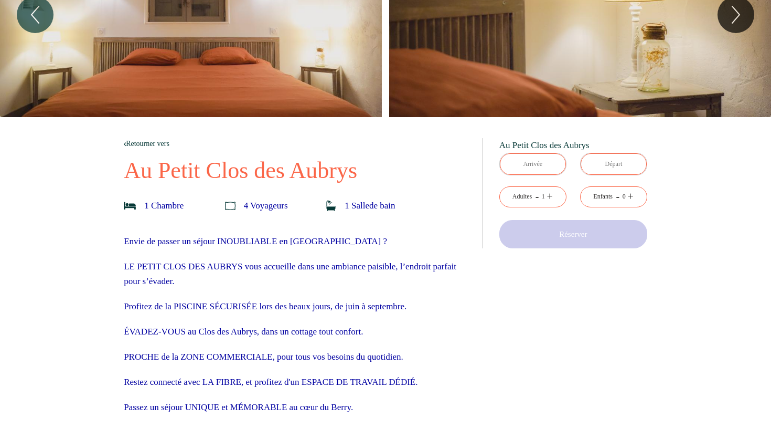
scroll to position [92, 0]
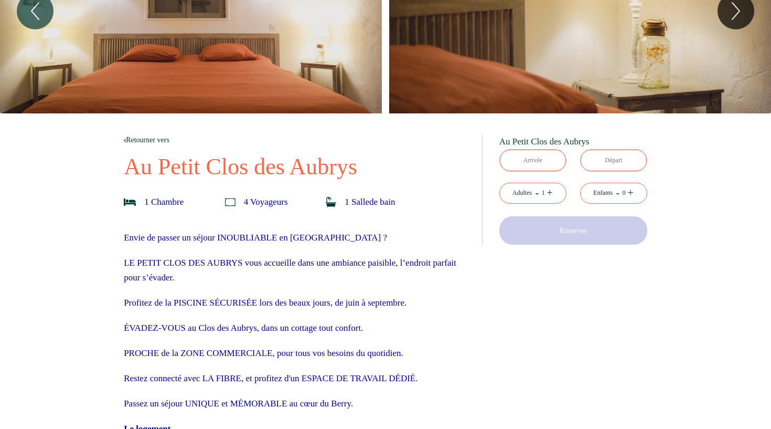
click at [535, 168] on input "text" at bounding box center [533, 161] width 66 height 22
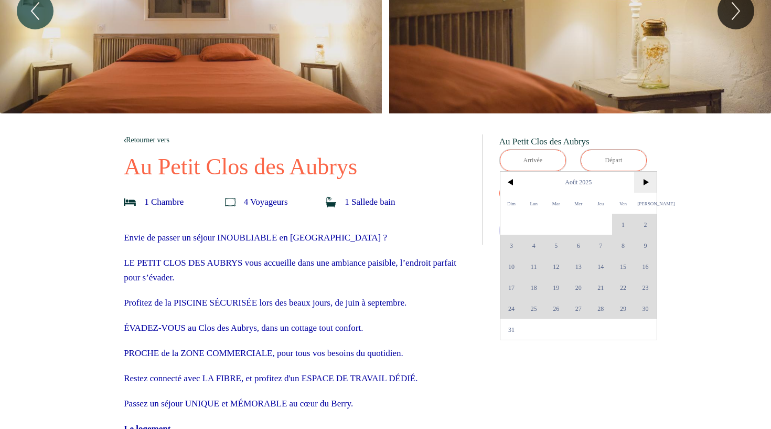
click at [642, 187] on span ">" at bounding box center [645, 182] width 23 height 21
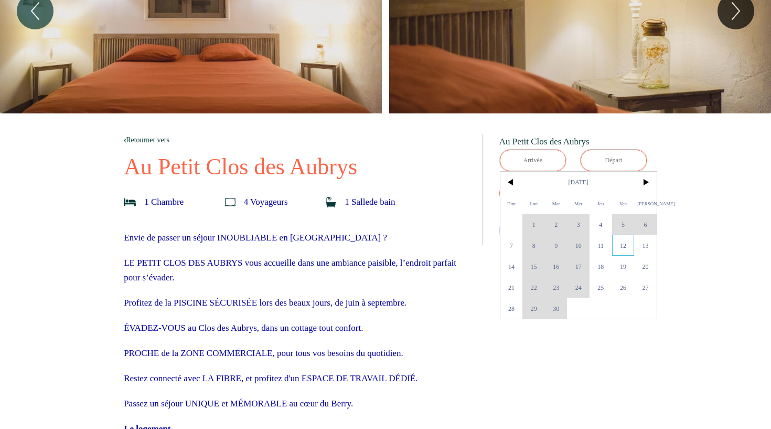
click at [618, 247] on span "12" at bounding box center [623, 245] width 23 height 21
type input "Ven 12 Sep 2025"
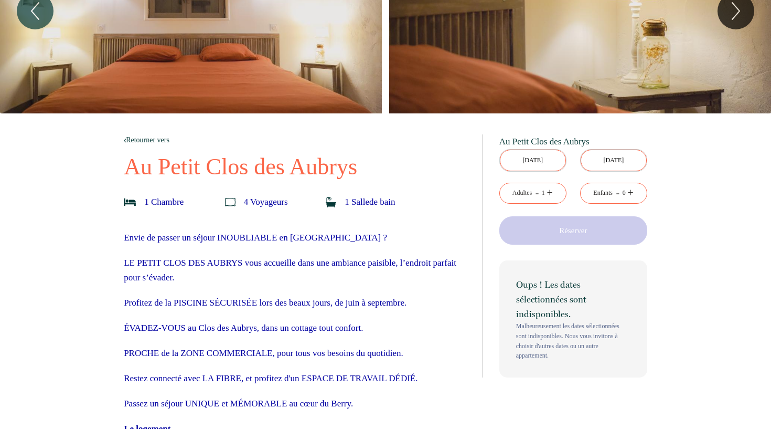
click at [509, 268] on div "Oups ! Les dates sélectionnées sont indisponibles. Malheureusement les dates sé…" at bounding box center [573, 318] width 148 height 117
click at [610, 154] on input "[DATE]" at bounding box center [614, 161] width 66 height 22
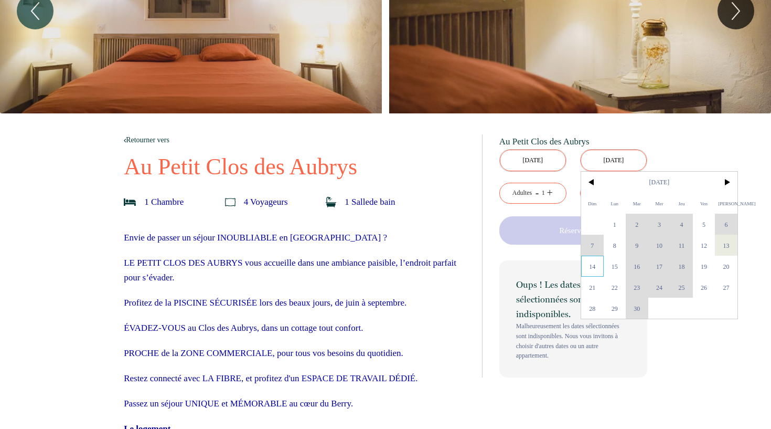
click at [599, 268] on span "14" at bounding box center [592, 266] width 23 height 21
type input "Dim 14 Sep 2025"
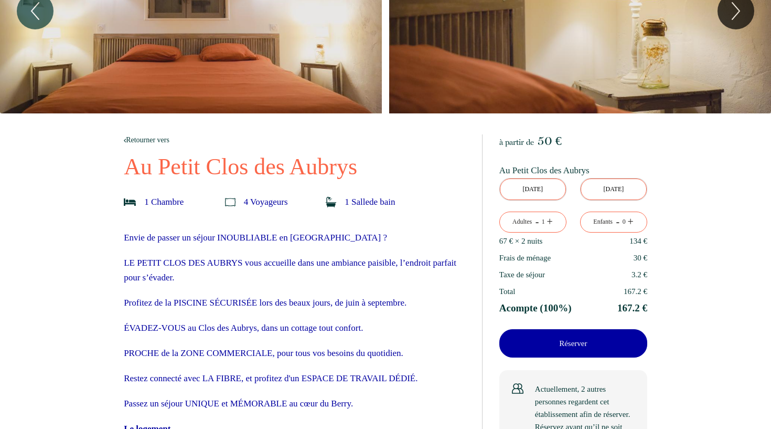
click at [599, 268] on div "Taxe de séjour 3.2 €" at bounding box center [573, 274] width 148 height 17
click at [633, 222] on link "+" at bounding box center [631, 222] width 6 height 16
click at [549, 224] on link "+" at bounding box center [550, 222] width 6 height 16
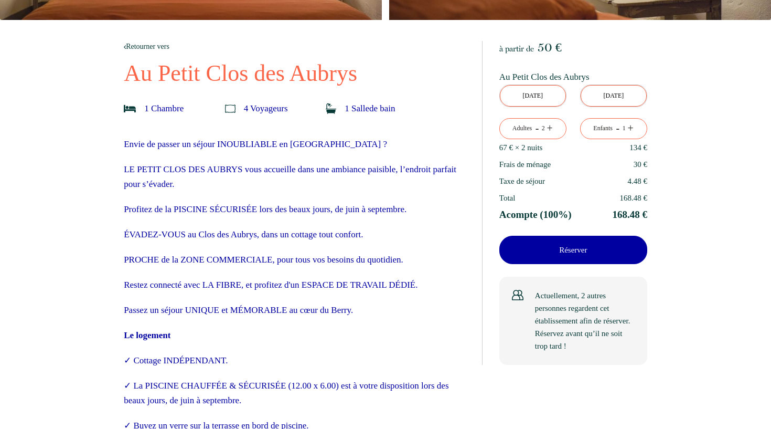
scroll to position [192, 0]
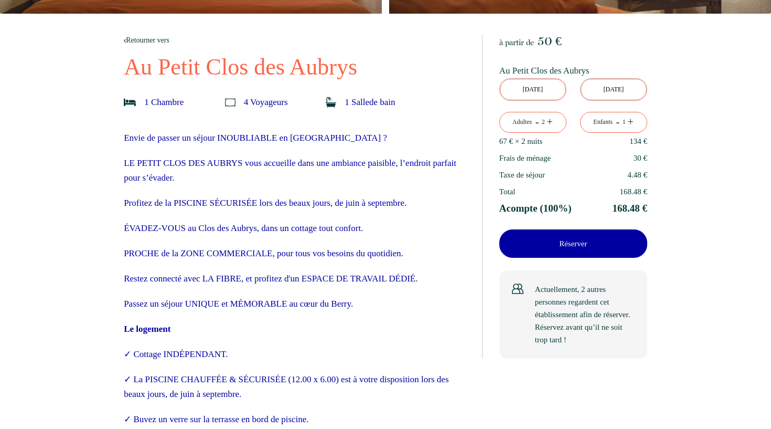
click at [577, 241] on p "Réserver" at bounding box center [573, 243] width 141 height 13
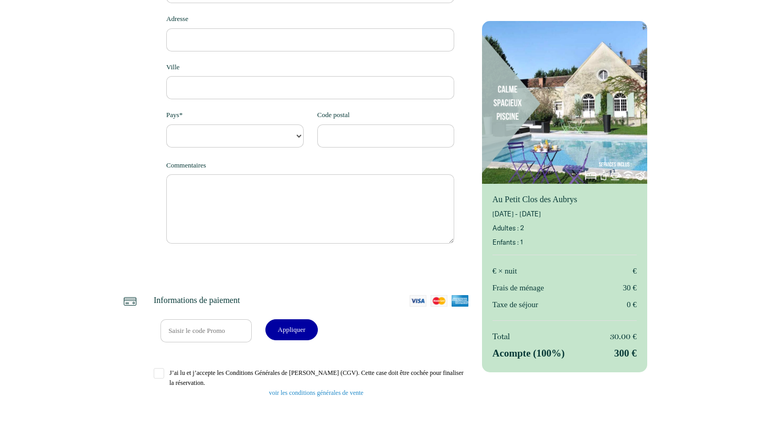
select select "Default select example"
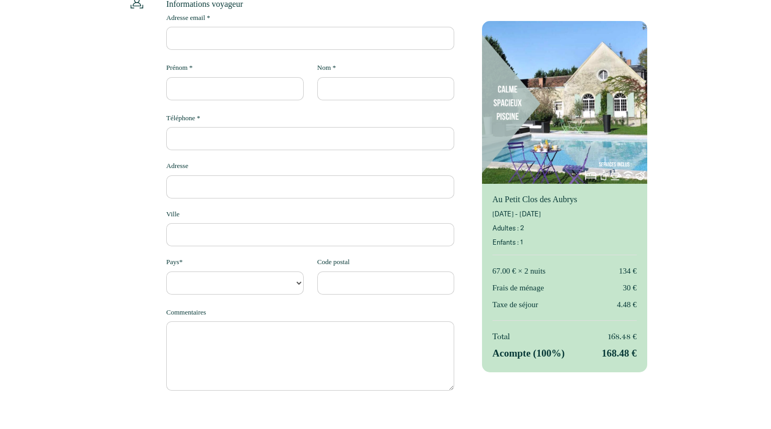
scroll to position [9, 0]
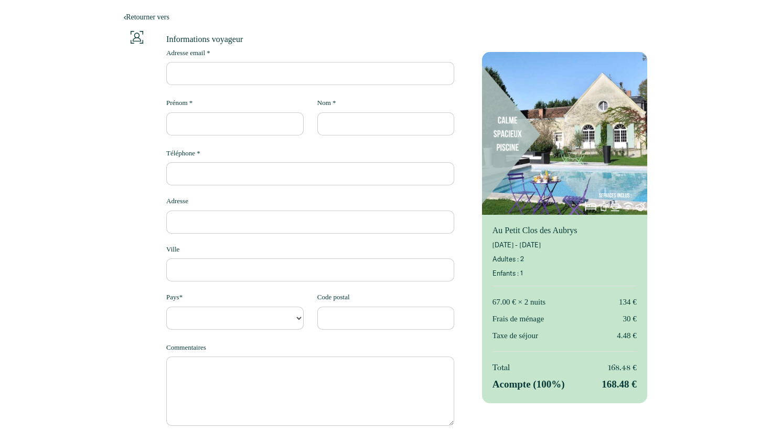
type input "f"
select select "Default select example"
type input "fl"
select select "Default select example"
type input "flo"
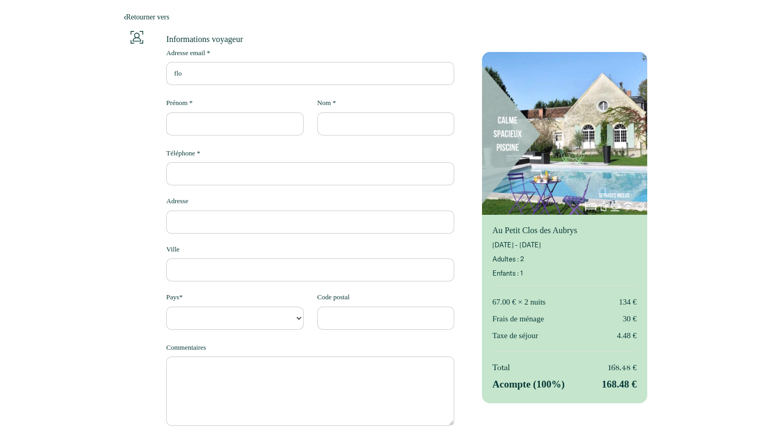
select select "Default select example"
type input "flor"
select select "Default select example"
type input "florz"
select select "Default select example"
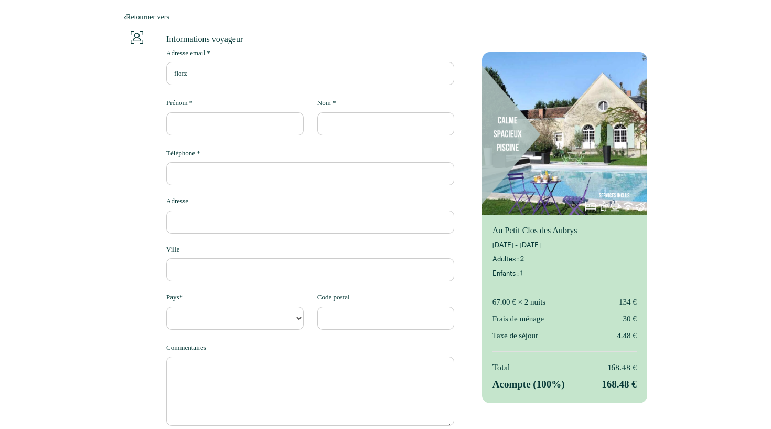
type input "flor"
select select "Default select example"
type input "flora"
select select "Default select example"
type input "flora."
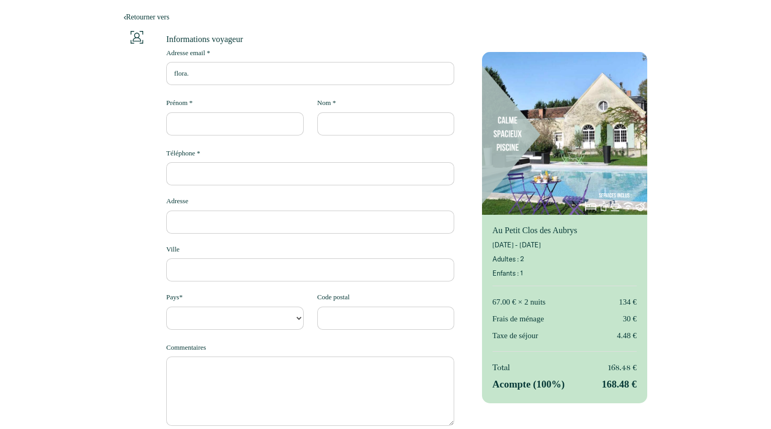
select select "Default select example"
type input "flora.L"
select select "Default select example"
type input "flora.Lo"
select select "Default select example"
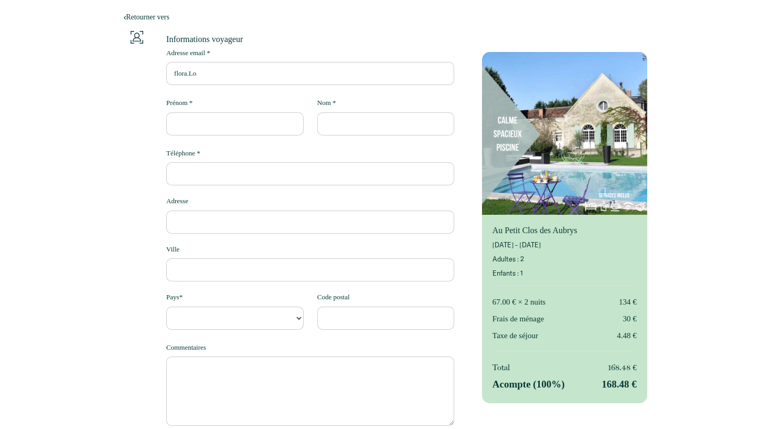
type input "flora.Lou"
select select "Default select example"
type input "flora.Loui"
select select "Default select example"
type input "flora.Louin"
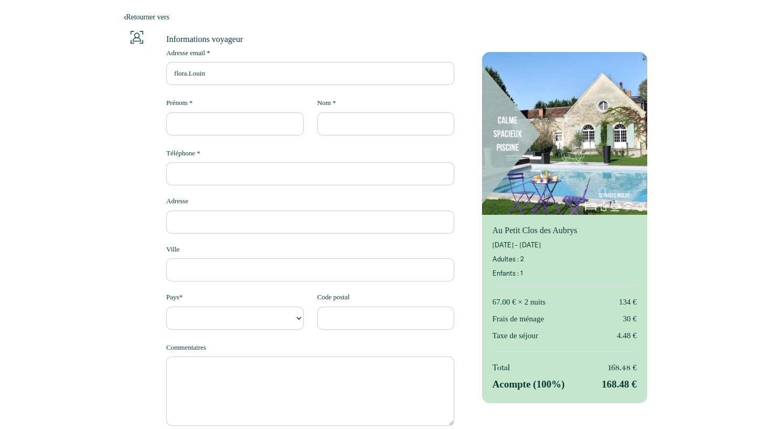
select select "Default select example"
type input "flora.Loui"
select select "Default select example"
type input "flora.Lou"
select select "Default select example"
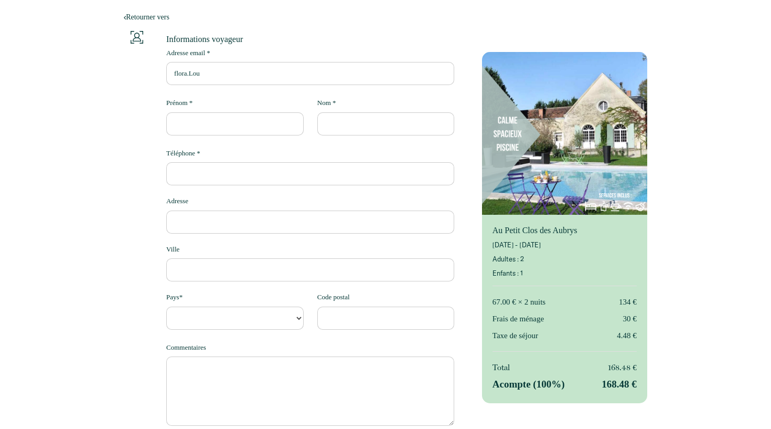
type input "flora.Lo"
select select "Default select example"
type input "flora.L"
select select "Default select example"
type input "flora."
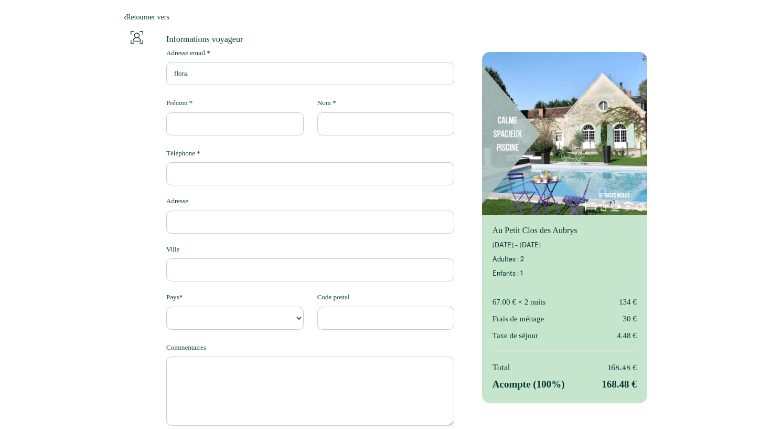
select select "Default select example"
type input "flora.l"
select select "Default select example"
type input "flora.lo"
select select "Default select example"
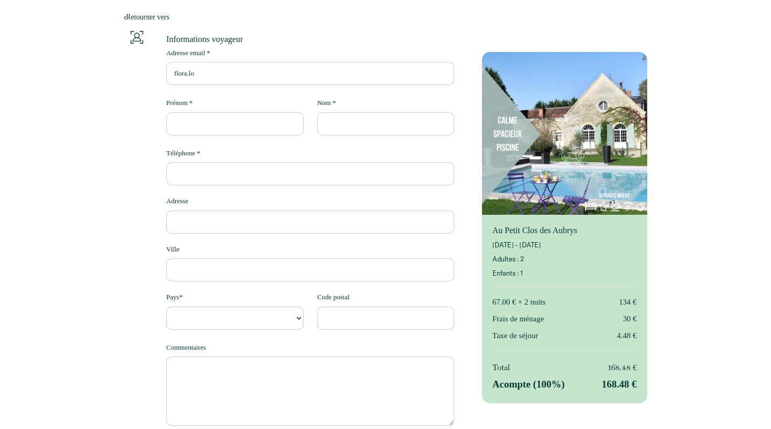
type input "flora.lou"
select select "Default select example"
type input "flora.loui"
select select "Default select example"
type input "flora.louin"
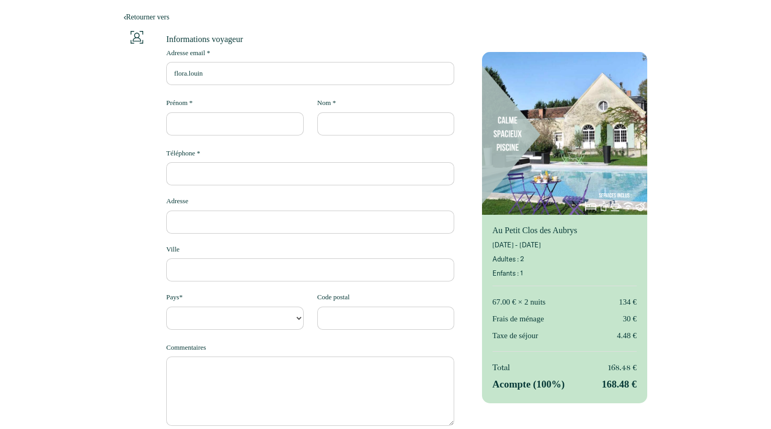
select select "Default select example"
type input "flora.louin"
type input "F"
select select "Default select example"
type input "Fl"
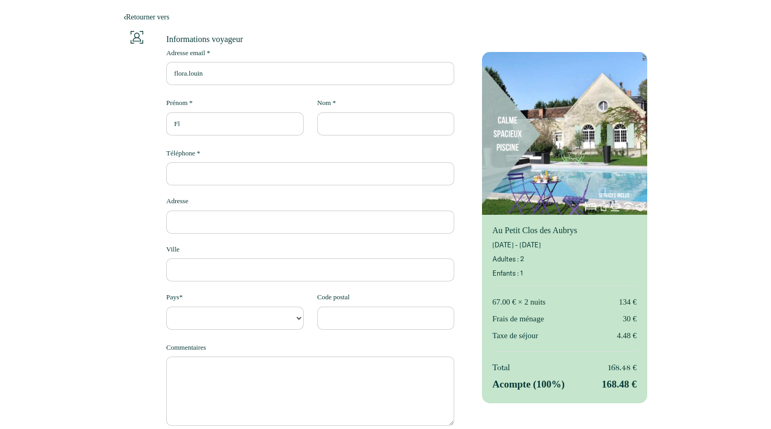
select select "Default select example"
type input "Flo"
select select "Default select example"
type input "Flor"
select select "Default select example"
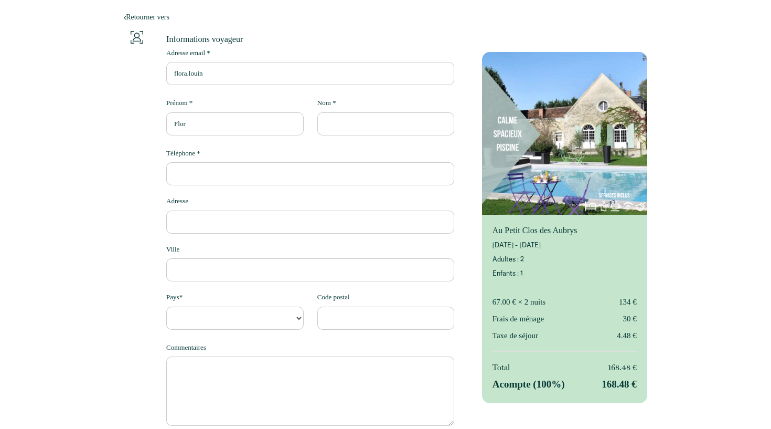
type input "Flora"
select select "Default select example"
type input "Flora"
type input "L"
select select "Default select example"
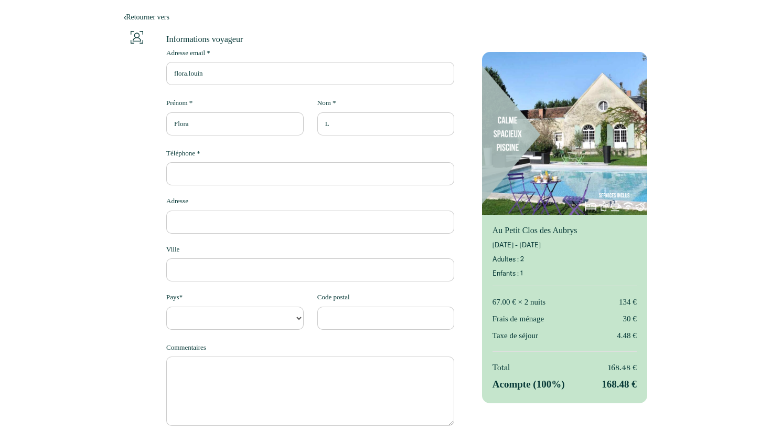
type input "LO"
select select "Default select example"
type input "LOU"
select select "Default select example"
type input "LOUI"
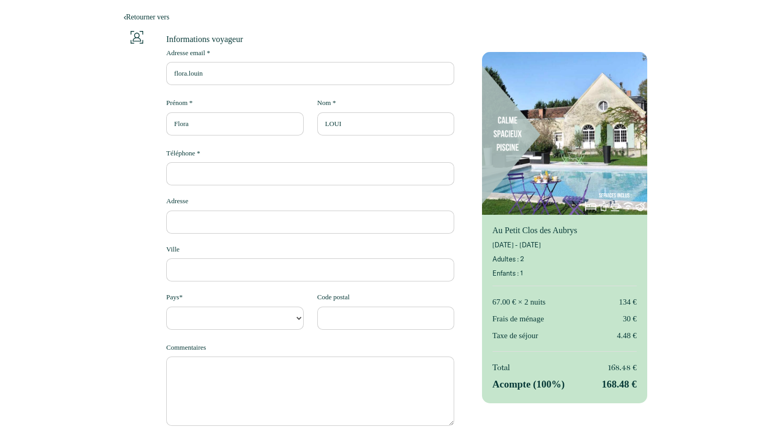
select select "Default select example"
type input "LOUIN"
select select "Default select example"
type input "LOUIN"
type input "0"
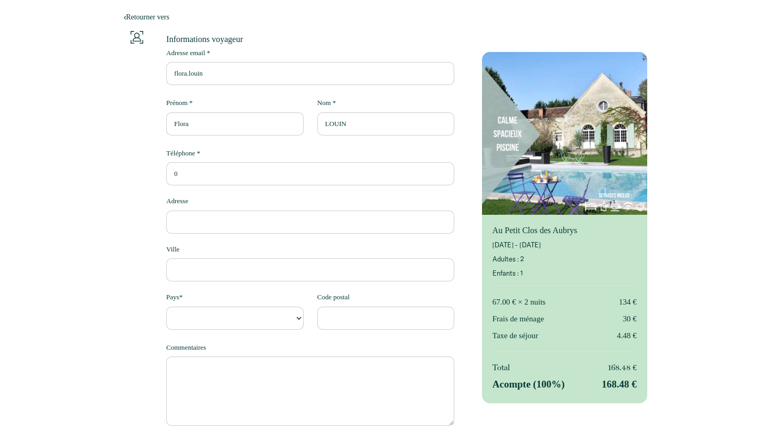
select select "Default select example"
type input "06"
select select "Default select example"
type input "062"
select select "Default select example"
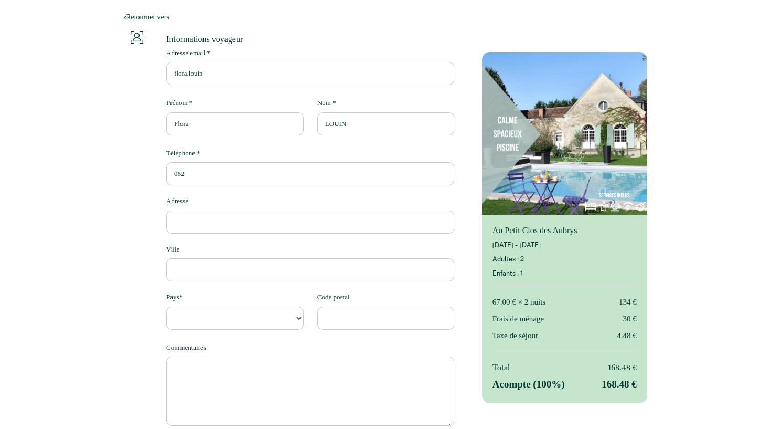
type input "0624"
select select "Default select example"
type input "06243"
select select "Default select example"
type input "062439"
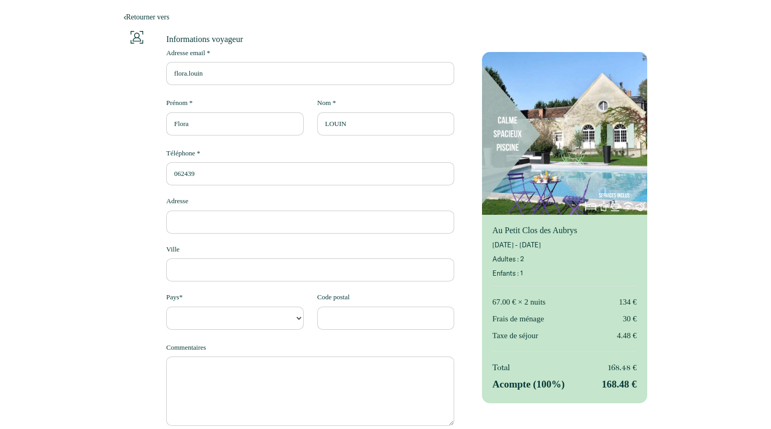
select select "Default select example"
type input "0624396"
select select "Default select example"
type input "06243960"
select select "Default select example"
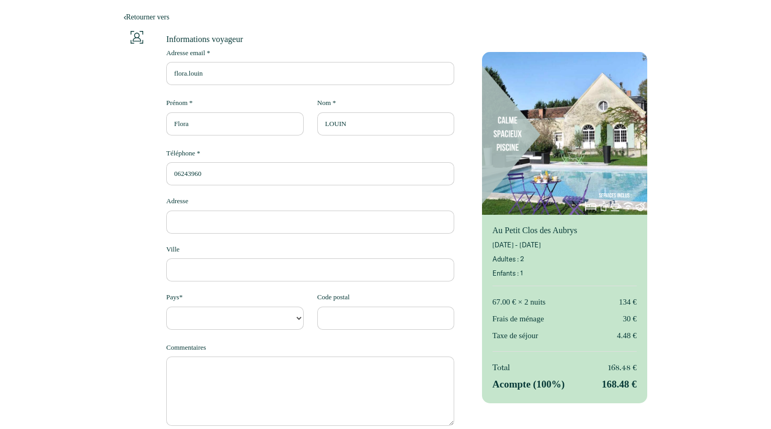
type input "062439603"
select select "Default select example"
type input "0624396036"
select select "Default select example"
type input "0624396036"
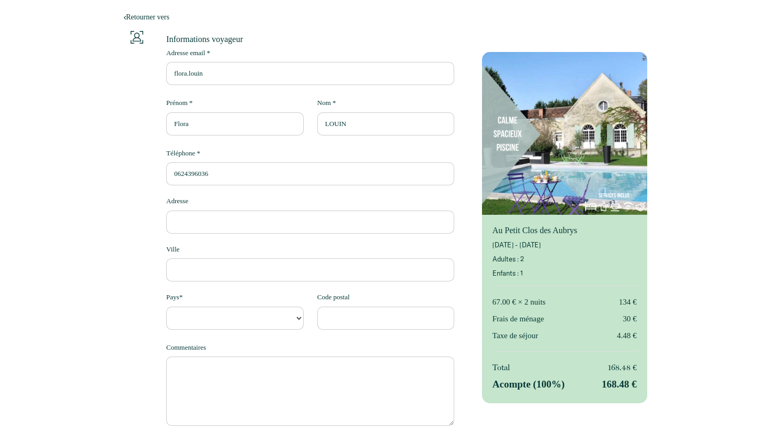
type input "2"
select select "Default select example"
type input "21"
select select "Default select example"
type input "21"
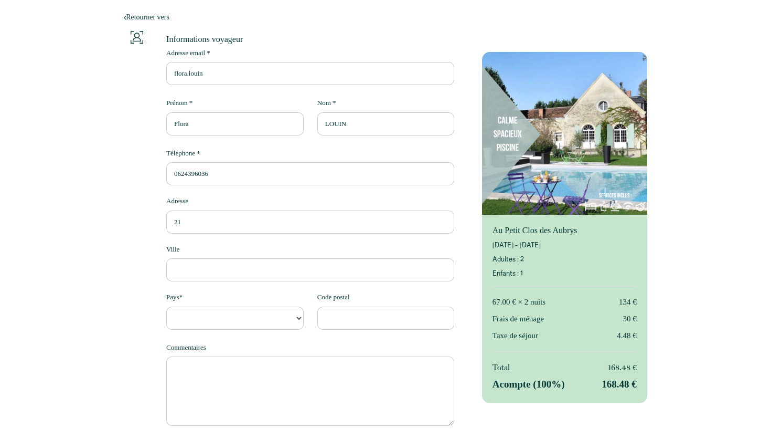
select select "Default select example"
type input "21 b"
select select "Default select example"
type input "21 b"
select select "Default select example"
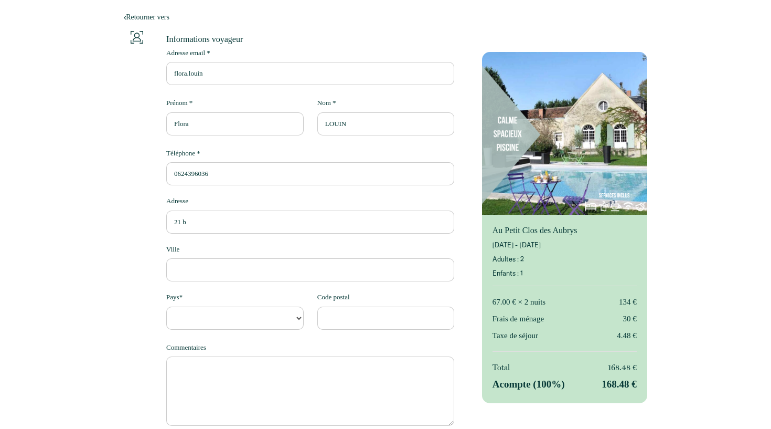
type input "21 b r"
select select "Default select example"
type input "21 b ru"
select select "Default select example"
type input "21 b rue"
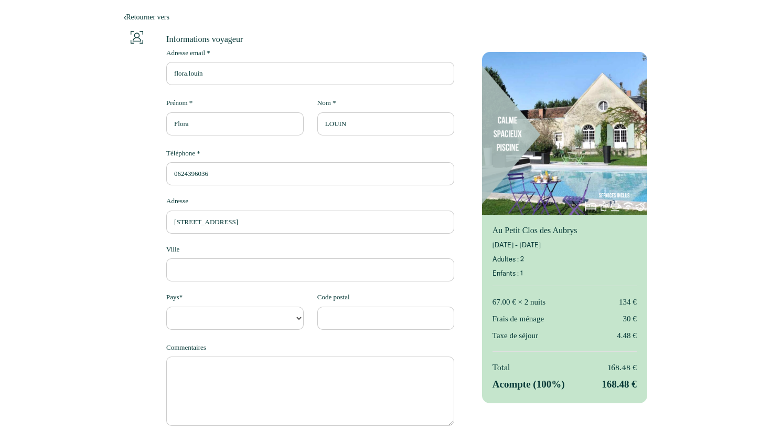
select select "Default select example"
type input "21 b rue"
select select "Default select example"
type input "21 b rue d"
select select "Default select example"
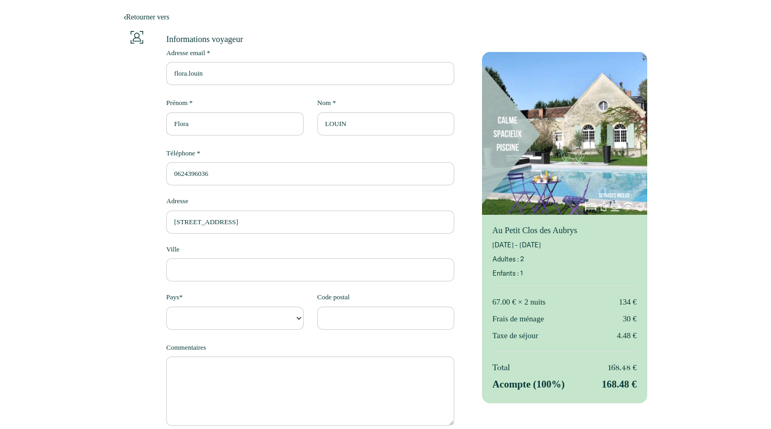
type input "21 b rue d'"
select select "Default select example"
type input "21 b rue d'H"
select select "Default select example"
type input "21 b rue d'Ha"
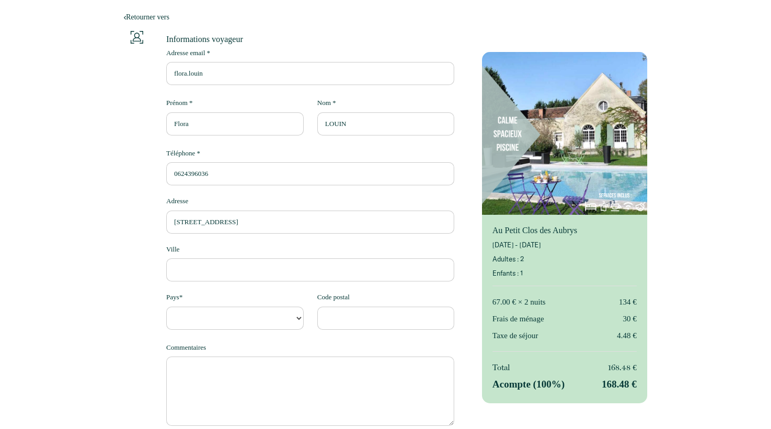
select select "Default select example"
type input "21 b rue d'Hal"
select select "Default select example"
type input "21 b rue d'Hall"
select select "Default select example"
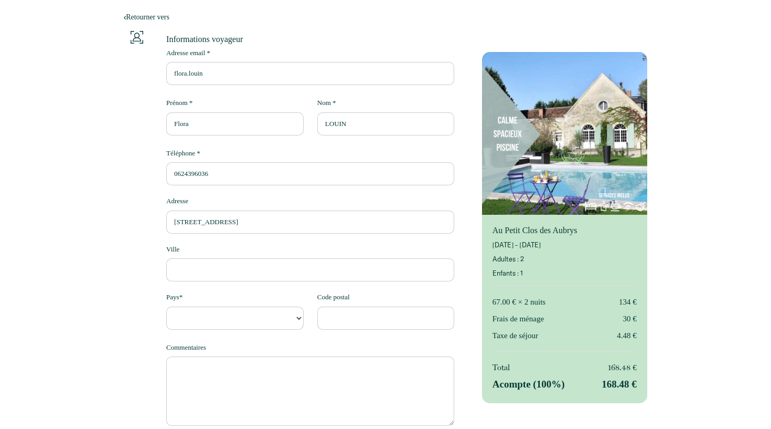
type input "21 b rue d'Hallo"
select select "Default select example"
type input "21 b rue d'Hallou"
select select "Default select example"
type input "21 b rue d'Hallouv"
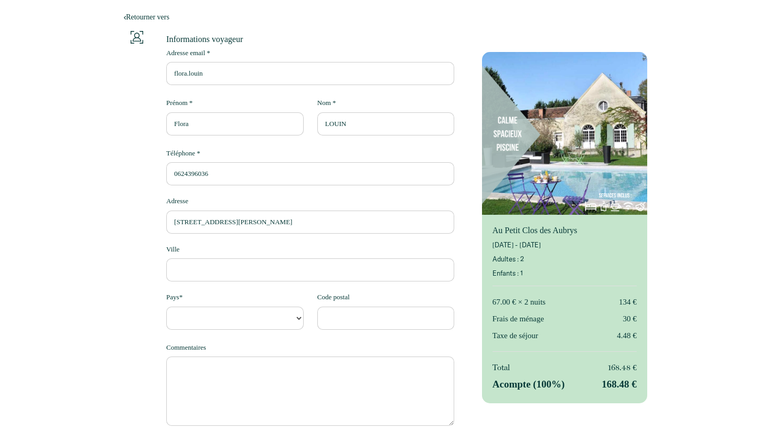
select select "Default select example"
type input "21 b rue d'Hallouvr"
select select "Default select example"
type input "21 b rue d'Hallouvry"
select select "Default select example"
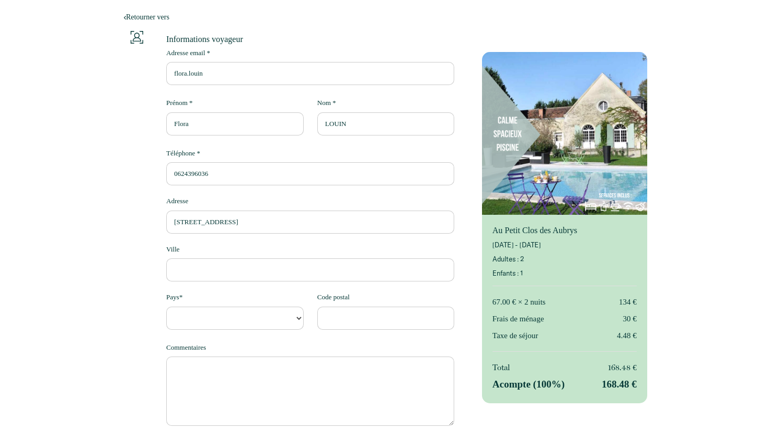
type input "21 b rue d'Hallouvry"
type input "c"
select select "Default select example"
type input "C"
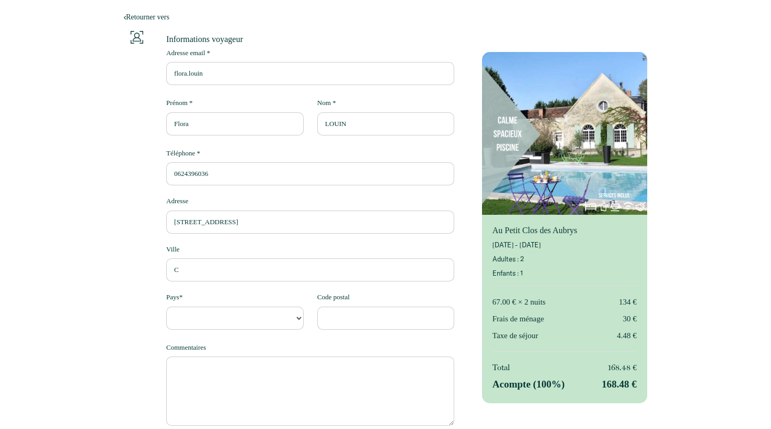
select select "Default select example"
type input "Ch"
select select "Default select example"
type input "Chn"
select select "Default select example"
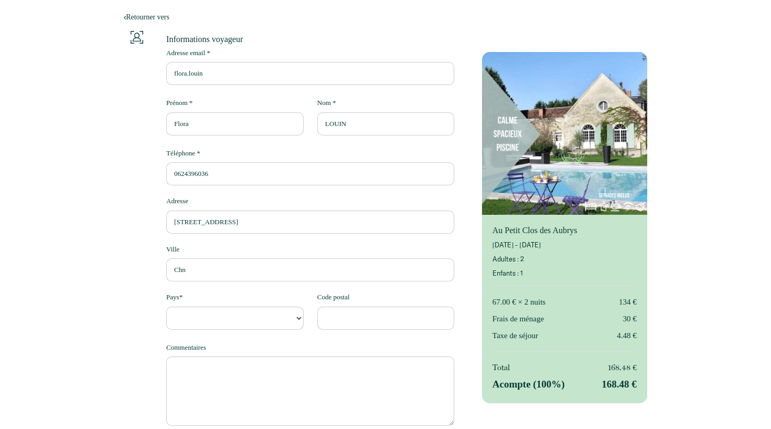
type input "Chna"
select select "Default select example"
type input "Chn"
select select "Default select example"
type input "Ch"
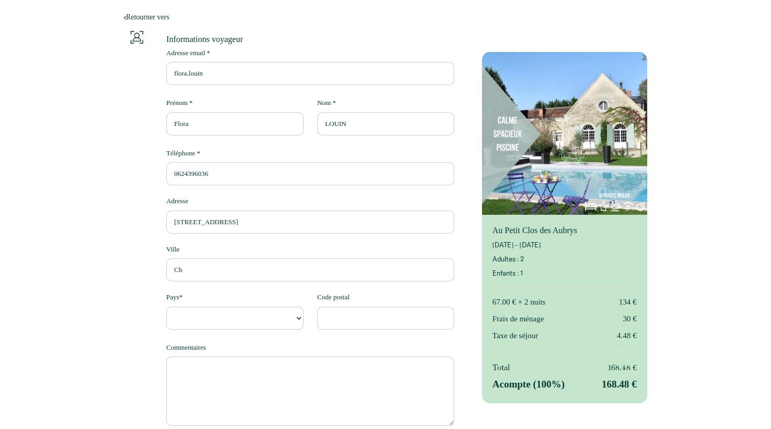
select select "Default select example"
type input "Cha"
select select "Default select example"
type input "Chan"
select select "Default select example"
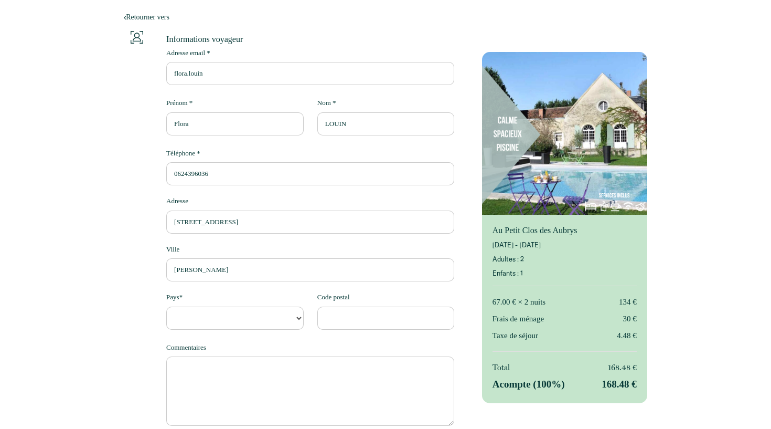
type input "Chant"
select select "Default select example"
type input "Chante"
select select "Default select example"
type input "Chantep"
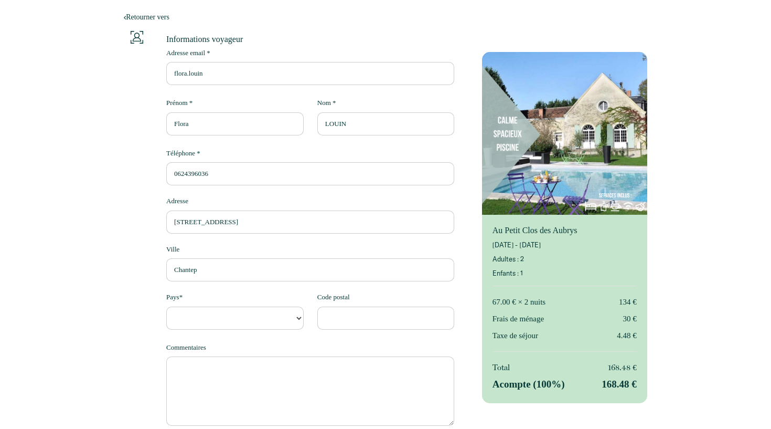
select select "Default select example"
type input "Chantepi"
select select "Default select example"
type input "Chantepie"
select select "Default select example"
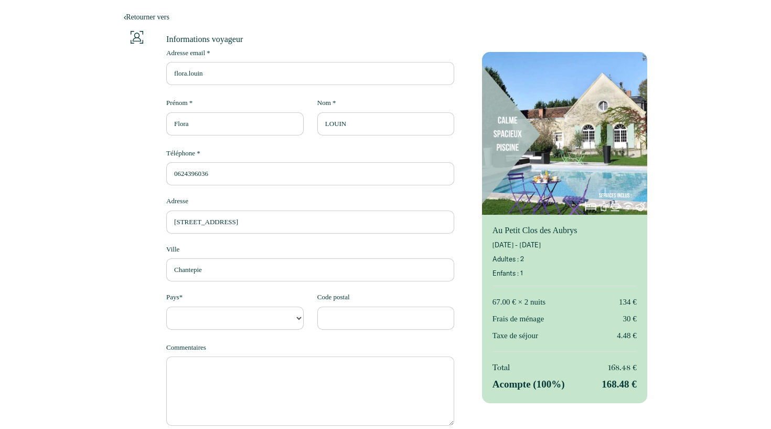
type input "Chantepie"
select select "FR"
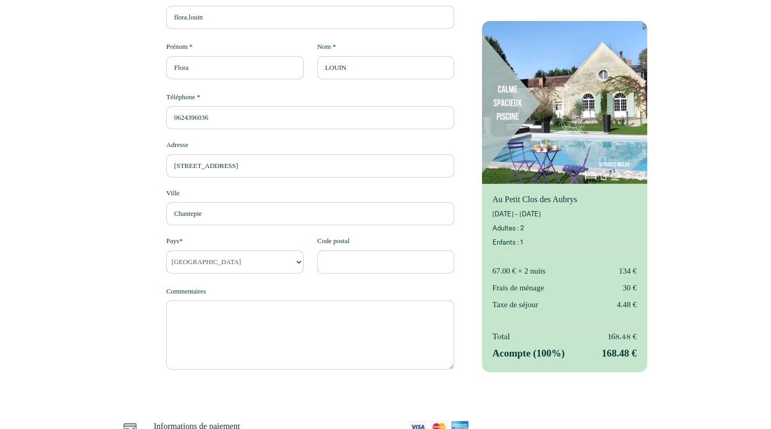
scroll to position [67, 0]
type input "5"
type input "35135"
click at [336, 314] on textarea at bounding box center [310, 333] width 288 height 69
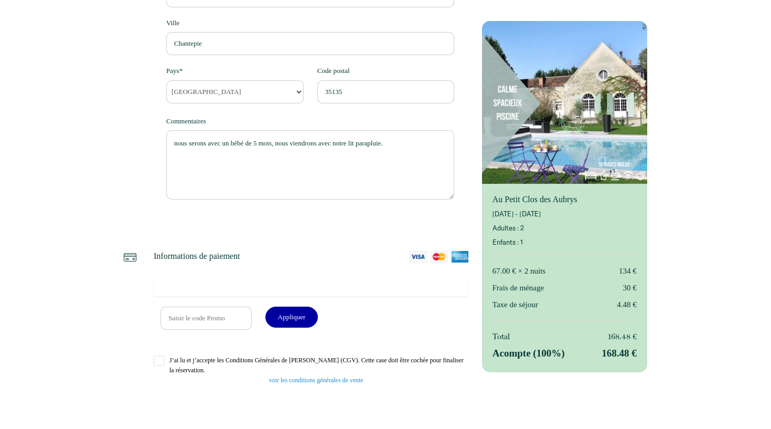
scroll to position [235, 0]
type textarea "nous serons avec un bébé de 5 mois, nous viendrons avec notre lit parapluie."
click at [155, 363] on input "J’ai lu et j’accepte les Conditions Générales de Vente (CGV). Cette case doit ê…" at bounding box center [311, 361] width 315 height 10
checkbox input "true"
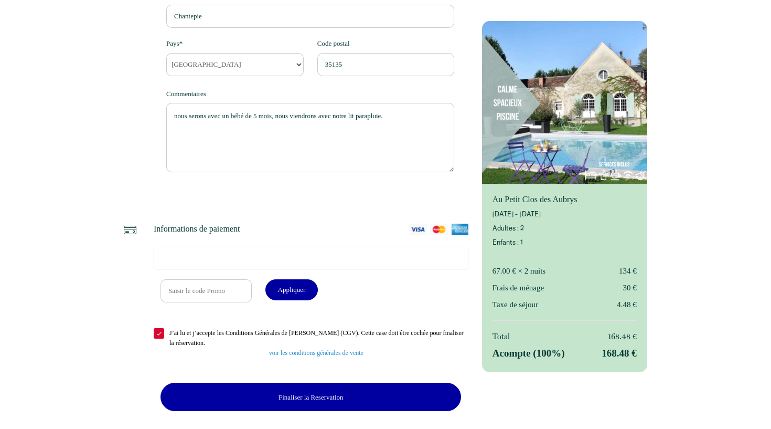
click at [342, 402] on button "Finaliser la Reservation" at bounding box center [311, 396] width 301 height 28
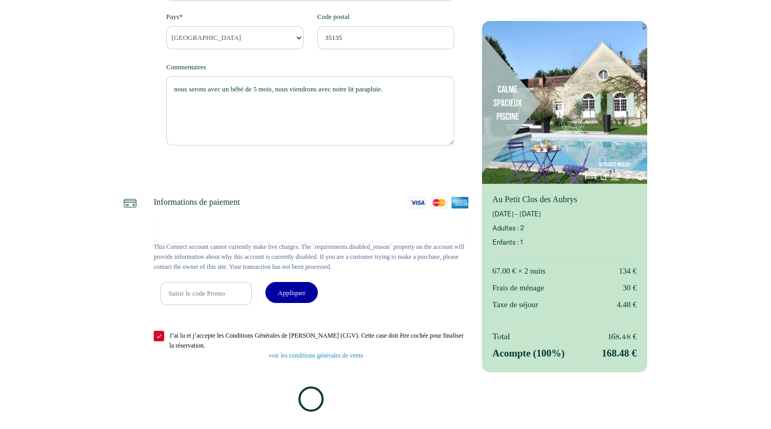
scroll to position [289, 0]
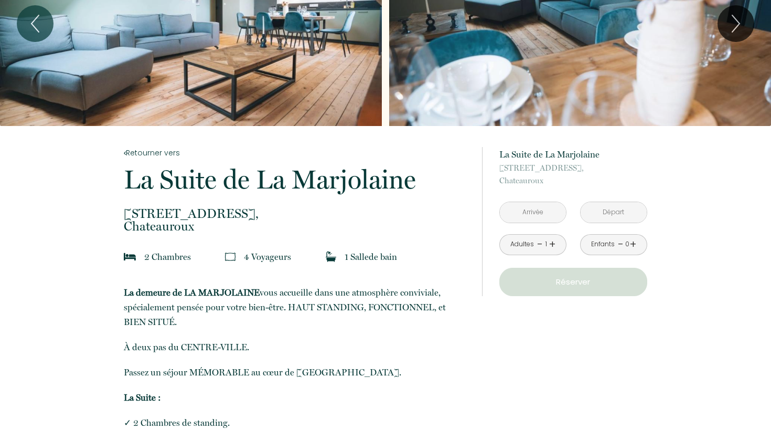
scroll to position [96, 0]
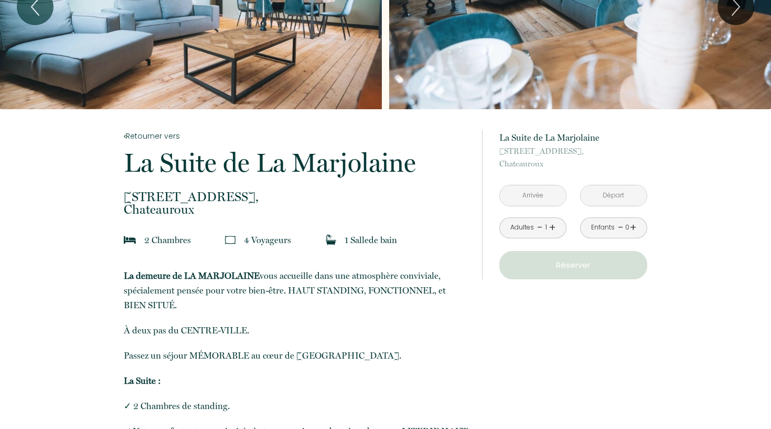
click at [543, 201] on input "text" at bounding box center [533, 195] width 66 height 20
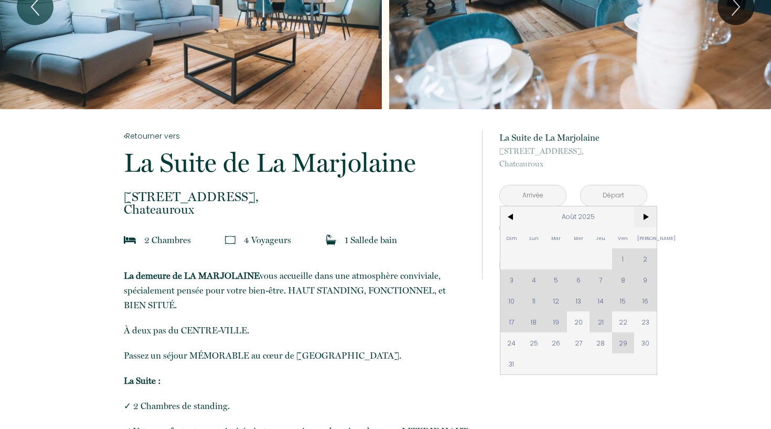
click at [650, 217] on span ">" at bounding box center [645, 216] width 23 height 21
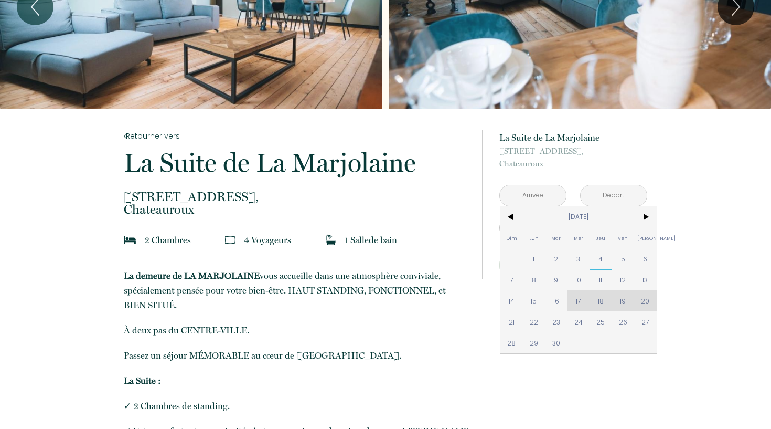
click at [607, 281] on span "11" at bounding box center [601, 279] width 23 height 21
type input "Jeu 11 Sep 2025"
type input "Ven 12 Sep 2025"
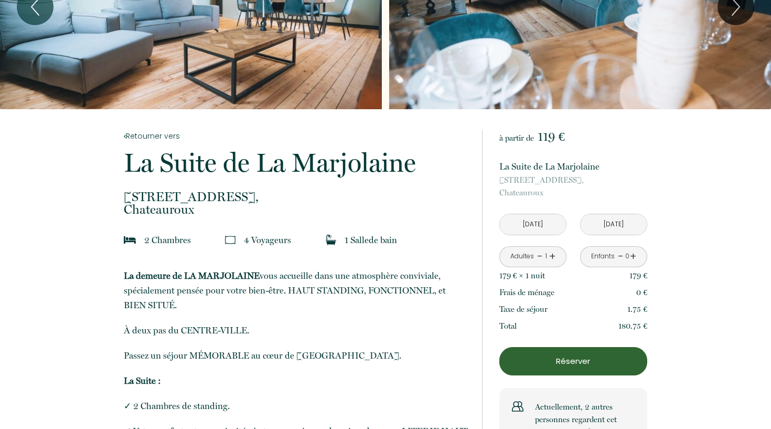
click at [618, 282] on div "179 € × 1 nuit 179 €" at bounding box center [573, 275] width 148 height 17
click at [641, 264] on div "Enfants - 0 +" at bounding box center [613, 256] width 67 height 21
click at [548, 225] on input "Jeu 11 Sep 2025" at bounding box center [533, 224] width 66 height 20
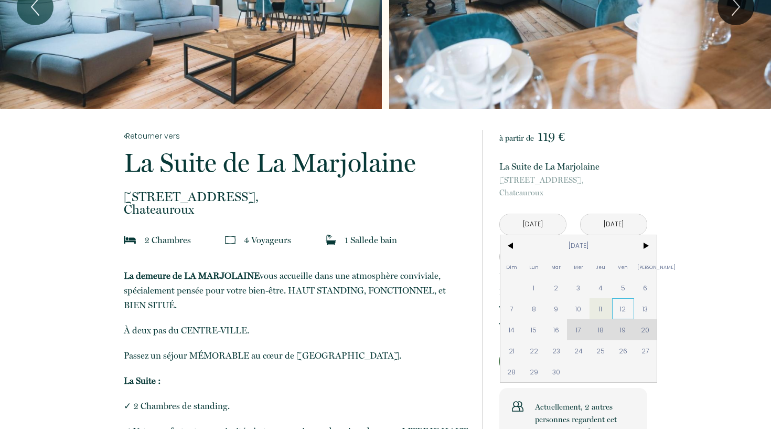
click at [628, 304] on span "12" at bounding box center [623, 308] width 23 height 21
type input "Ven 12 Sep 2025"
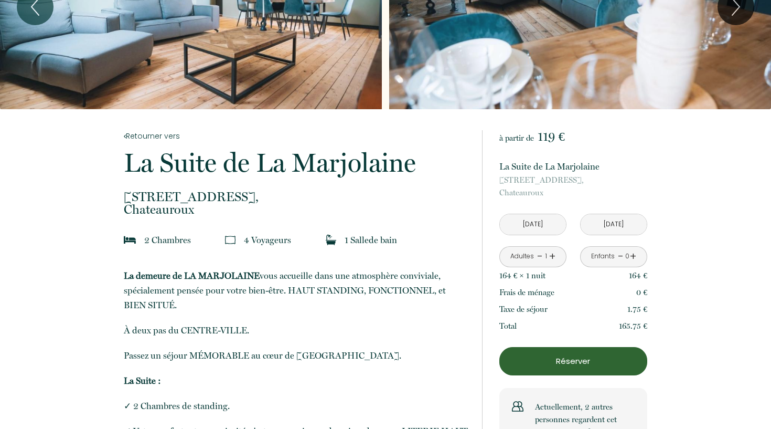
click at [625, 310] on div "Taxe de séjour 1.75 €" at bounding box center [573, 309] width 148 height 17
click at [608, 216] on input "Sam 13 Sep 2025" at bounding box center [614, 224] width 66 height 20
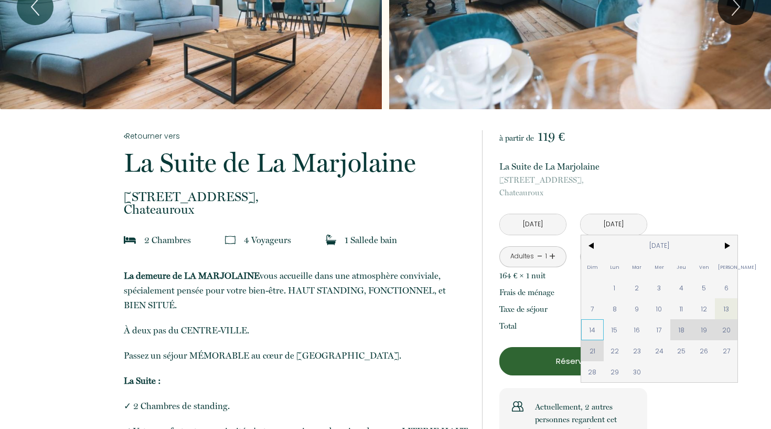
click at [599, 323] on span "14" at bounding box center [592, 329] width 23 height 21
type input "Dim 14 Sep 2025"
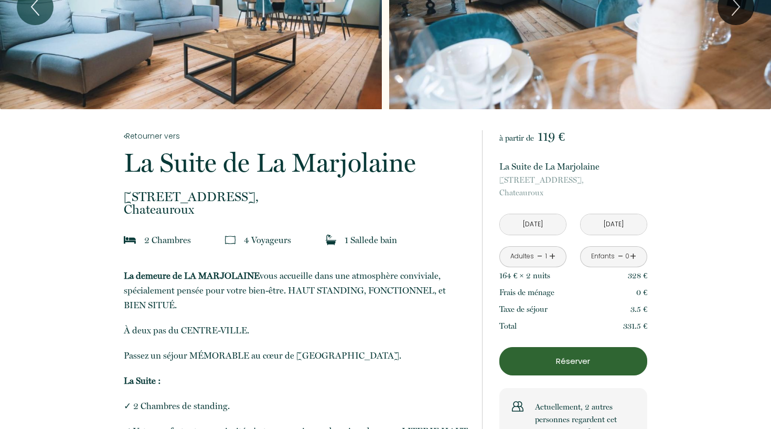
click at [634, 255] on link "+" at bounding box center [633, 256] width 6 height 16
click at [550, 257] on link "+" at bounding box center [552, 256] width 6 height 16
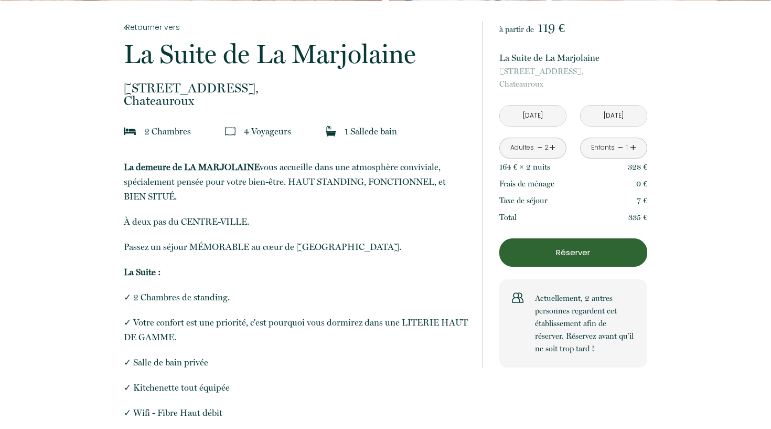
scroll to position [280, 0]
